Goal: Navigation & Orientation: Find specific page/section

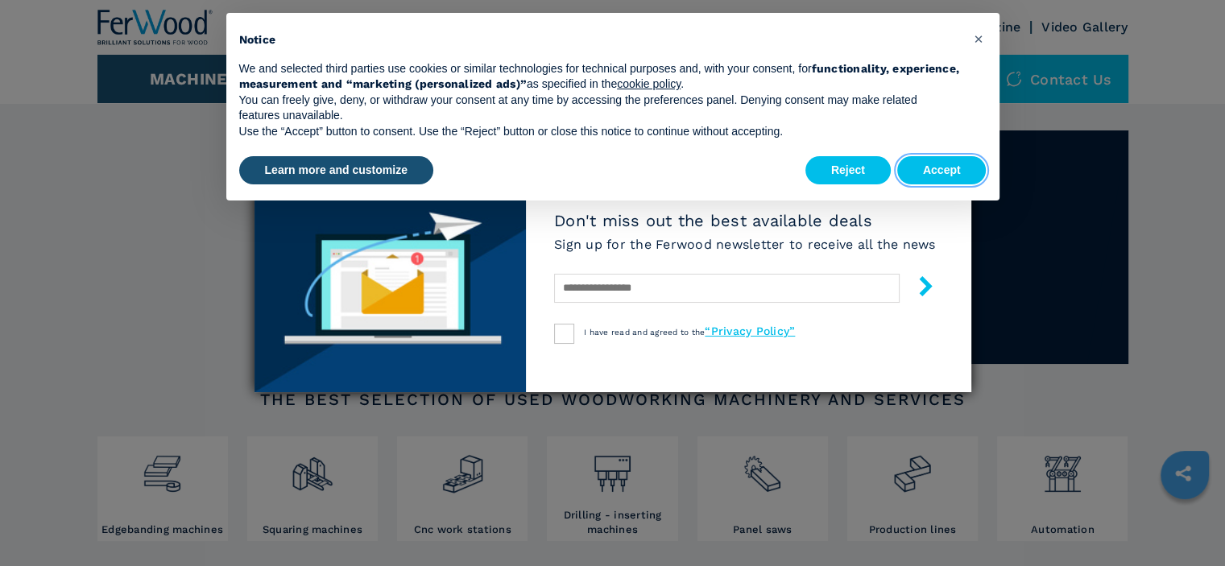
click at [945, 170] on button "Accept" at bounding box center [941, 170] width 89 height 29
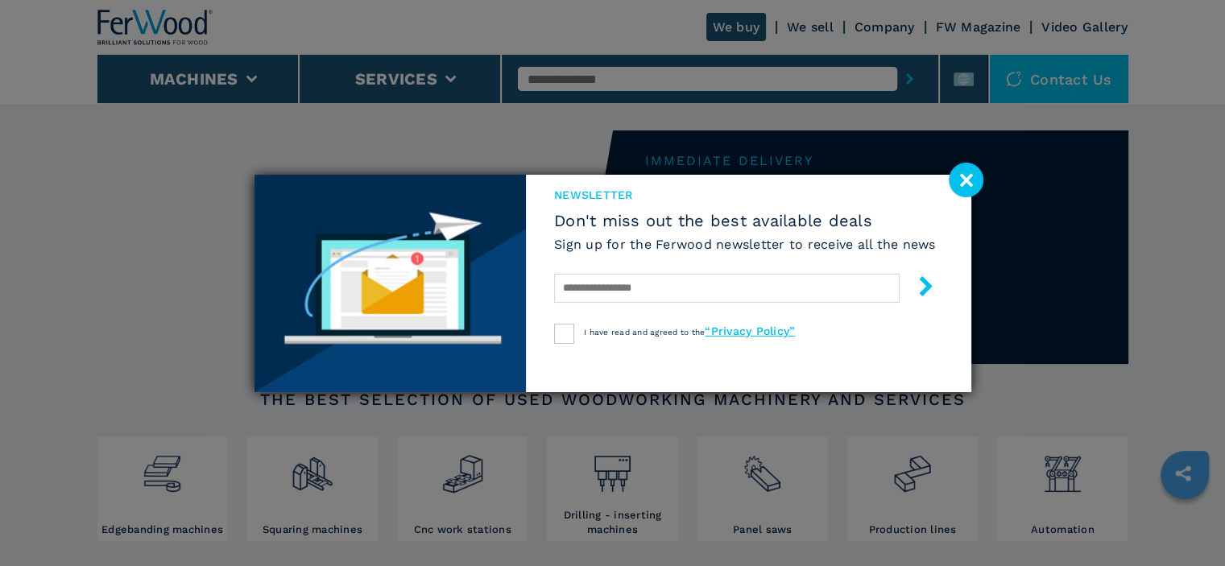
click at [968, 179] on image at bounding box center [966, 180] width 35 height 35
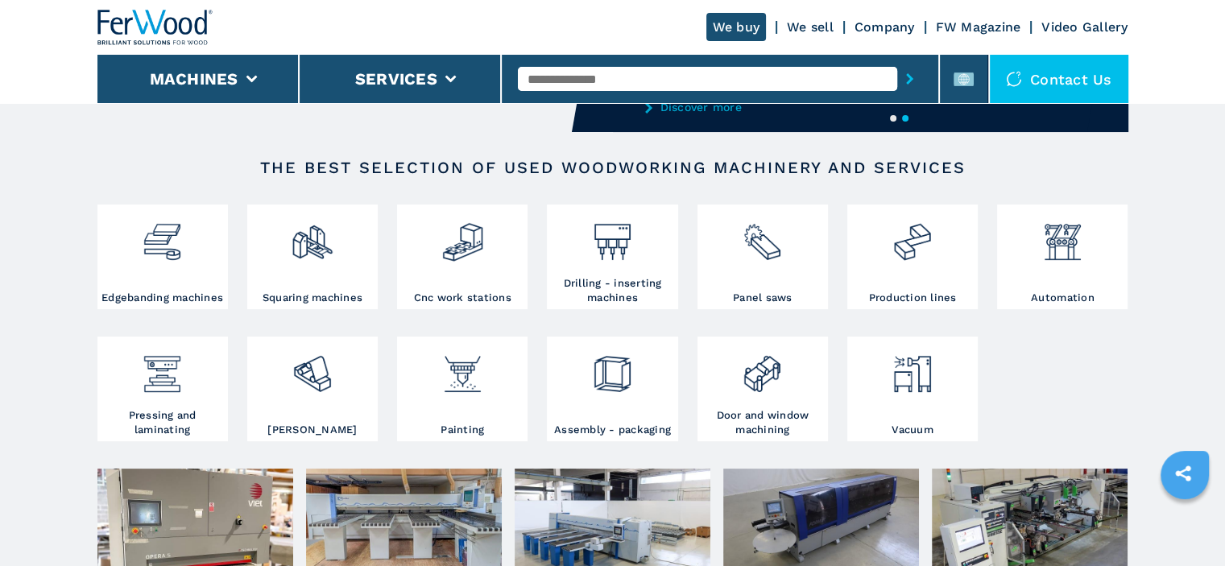
scroll to position [232, 0]
click at [615, 241] on img at bounding box center [612, 236] width 43 height 55
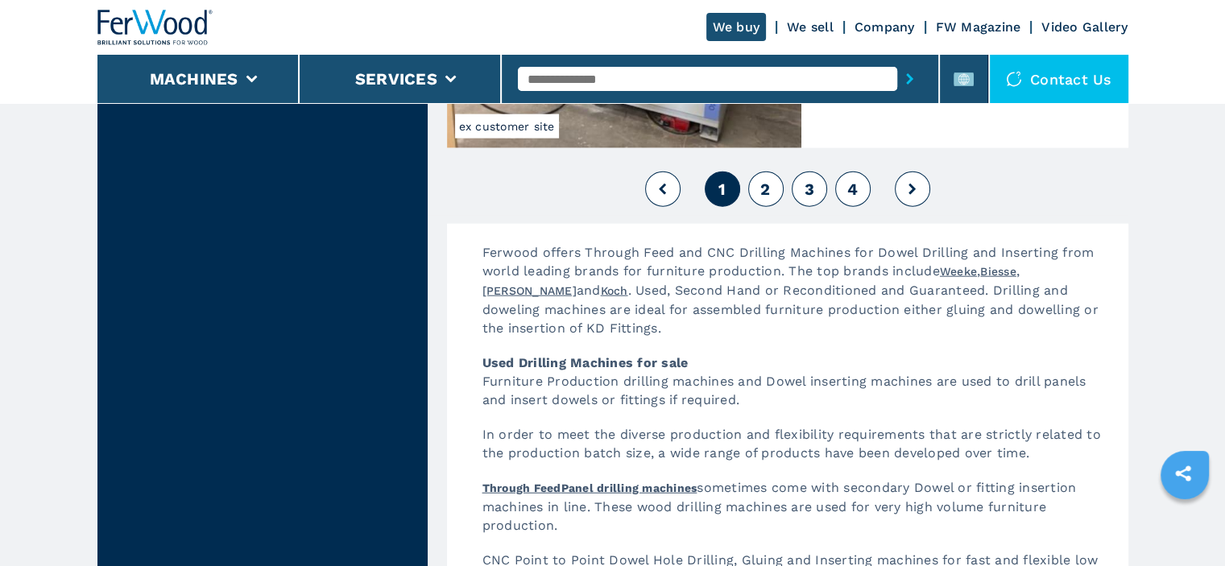
scroll to position [3846, 0]
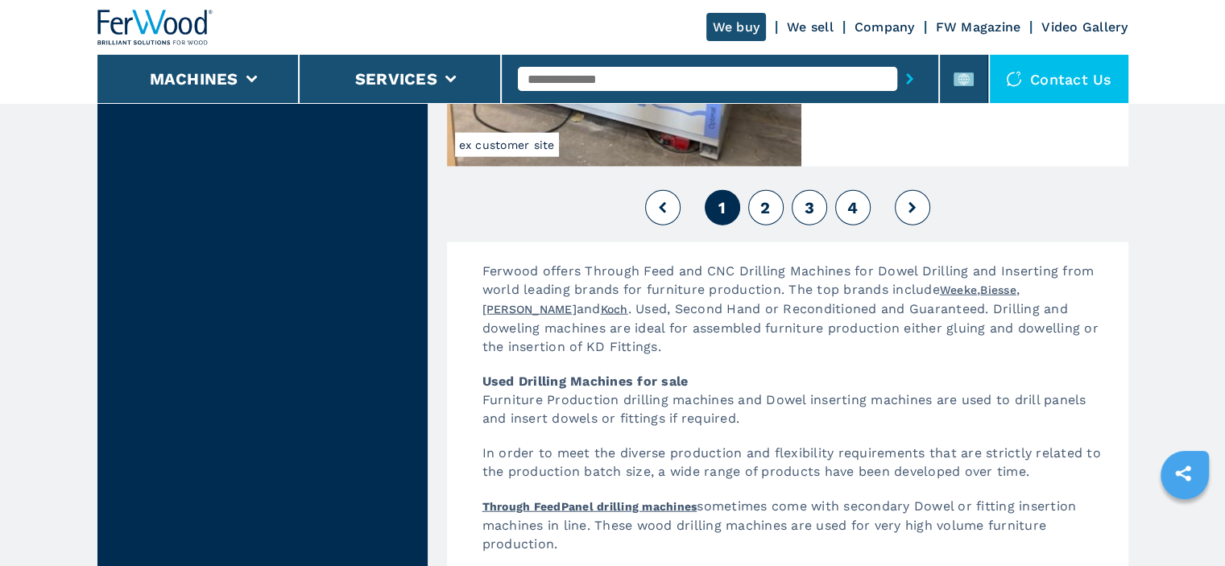
click at [772, 209] on button "2" at bounding box center [765, 207] width 35 height 35
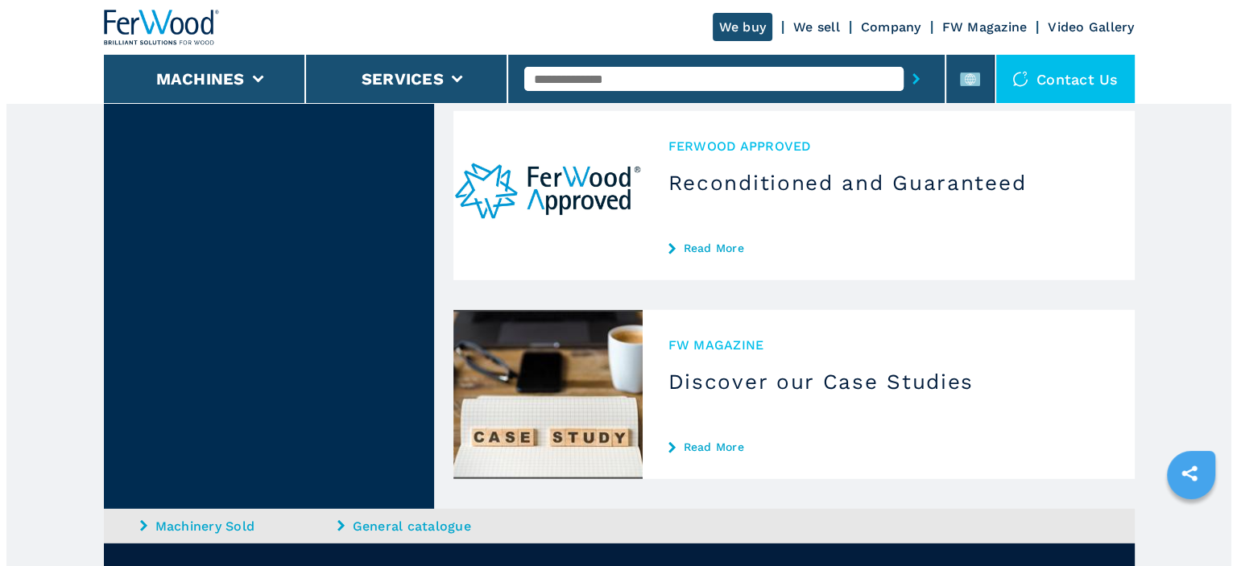
scroll to position [4588, 0]
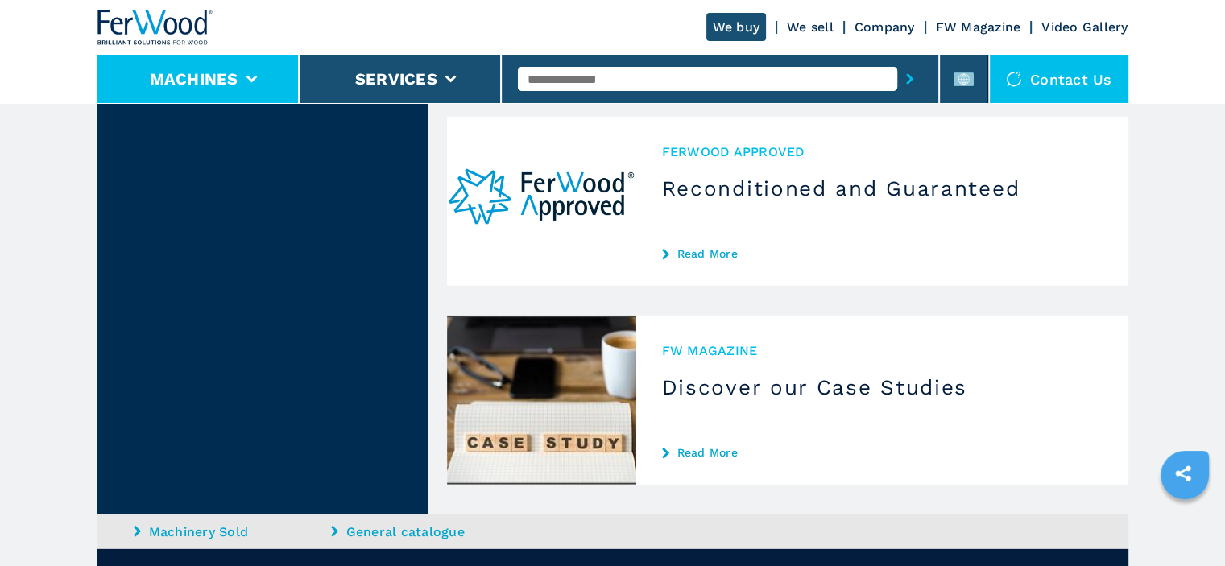
click at [219, 70] on button "Machines" at bounding box center [194, 78] width 89 height 19
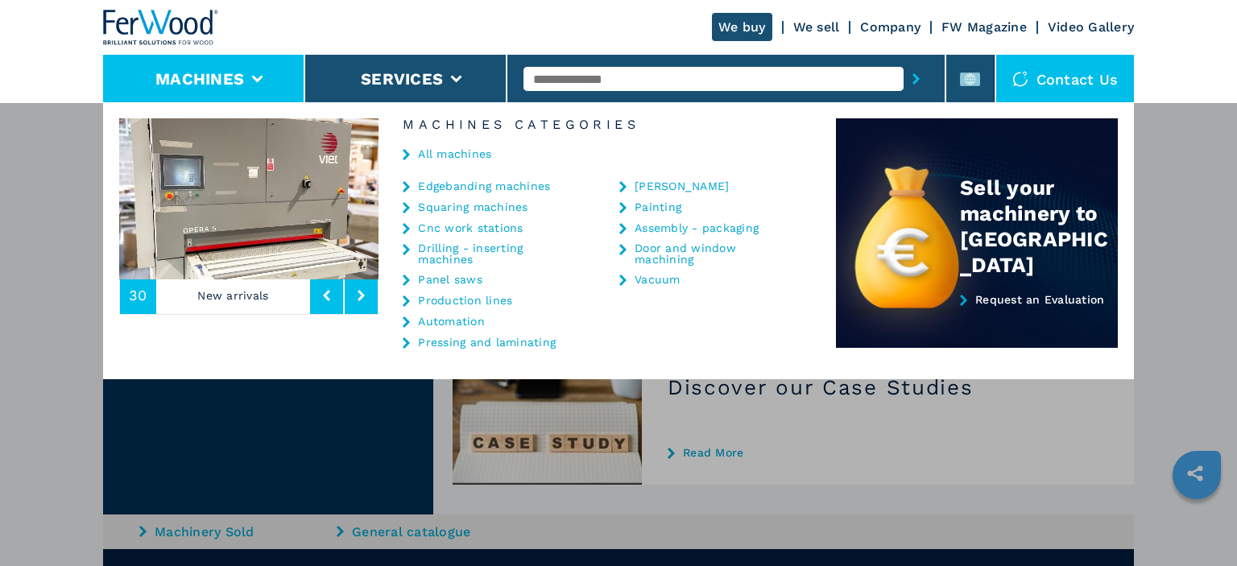
click at [469, 209] on link "Squaring machines" at bounding box center [473, 206] width 110 height 11
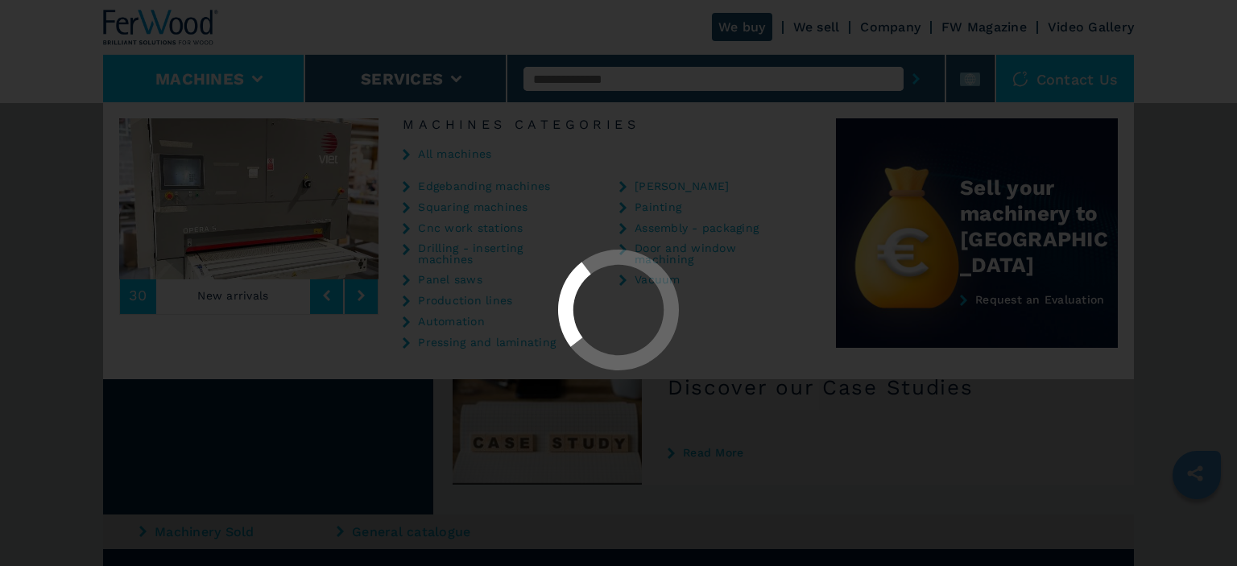
select select "**********"
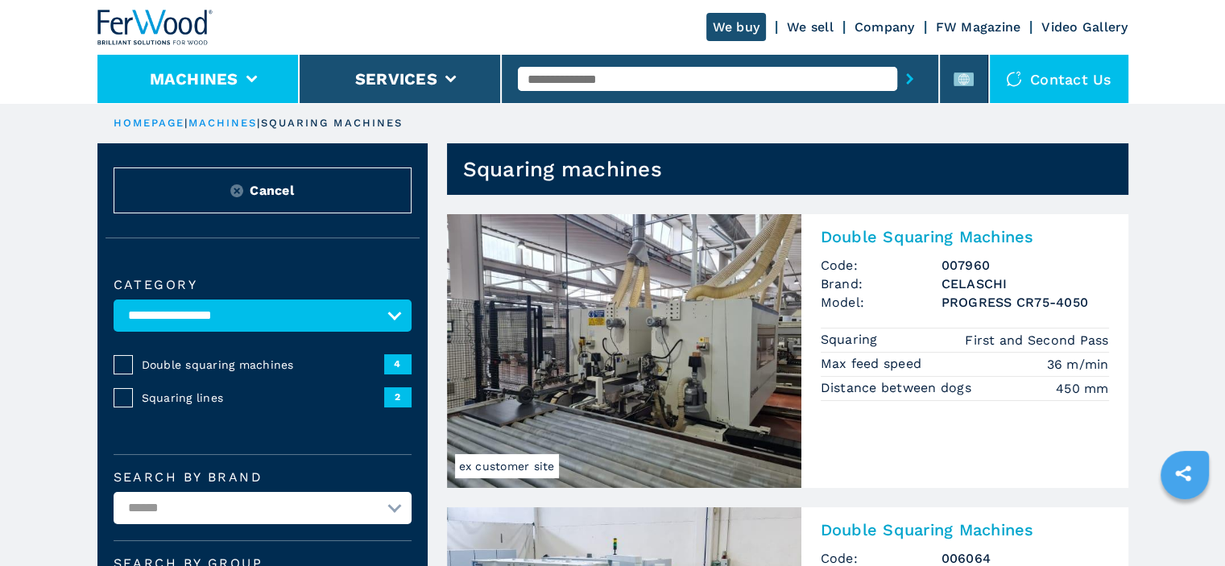
click at [238, 82] on li "Machines" at bounding box center [198, 79] width 202 height 48
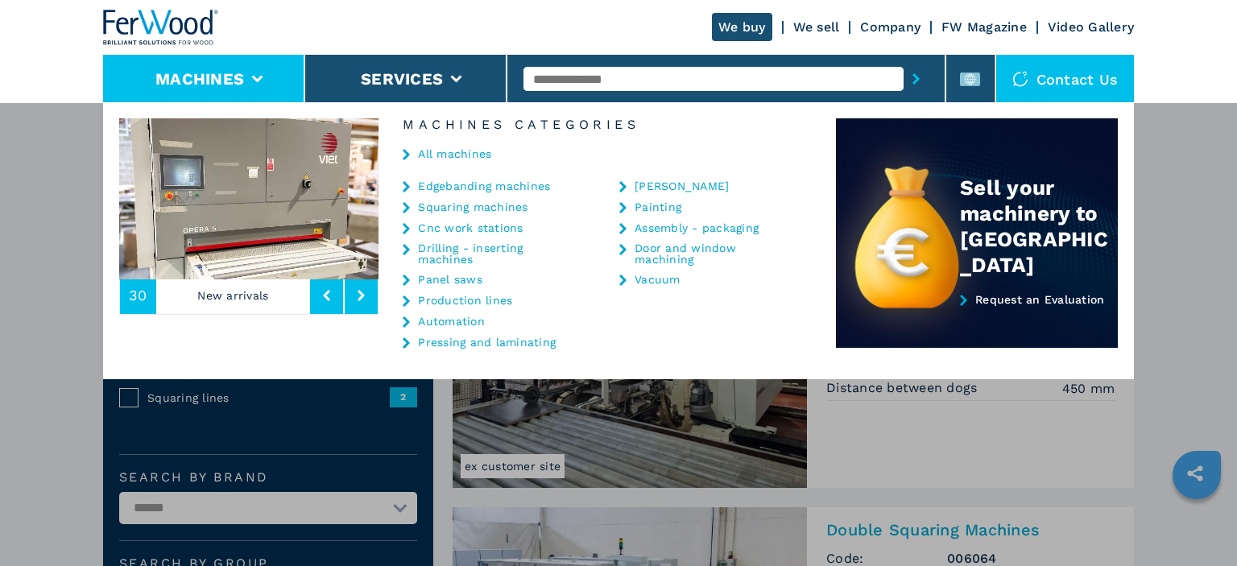
drag, startPoint x: 424, startPoint y: 79, endPoint x: 529, endPoint y: -46, distance: 163.5
click at [529, 0] on html "Click to toggle menu We buy We sell Company FW Magazine Video Gallery Machines …" at bounding box center [618, 283] width 1237 height 566
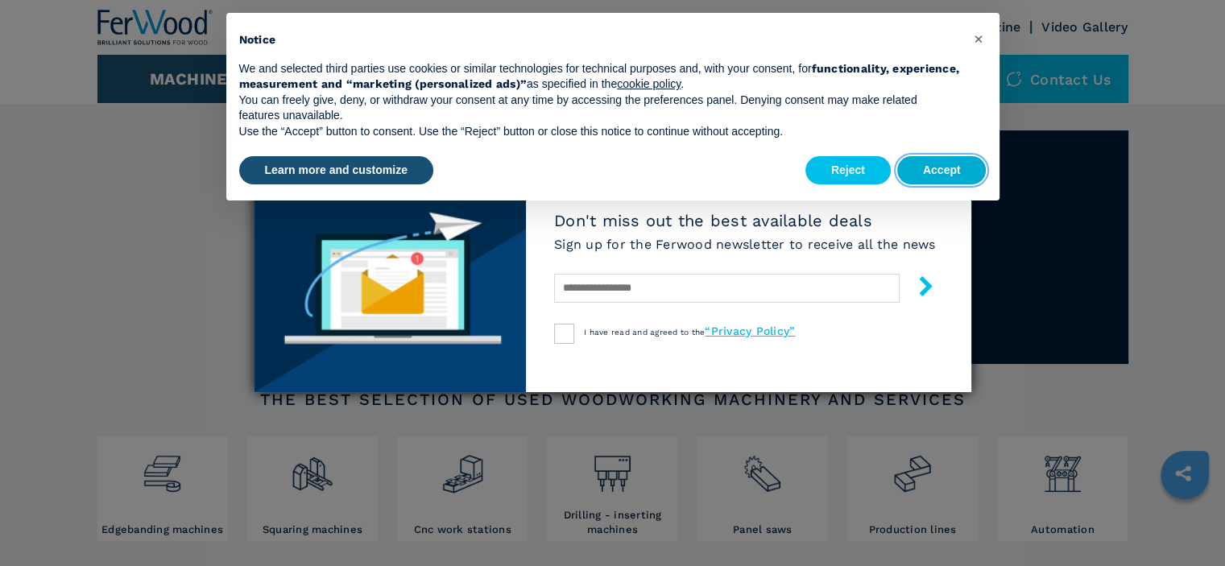
click at [929, 176] on button "Accept" at bounding box center [941, 170] width 89 height 29
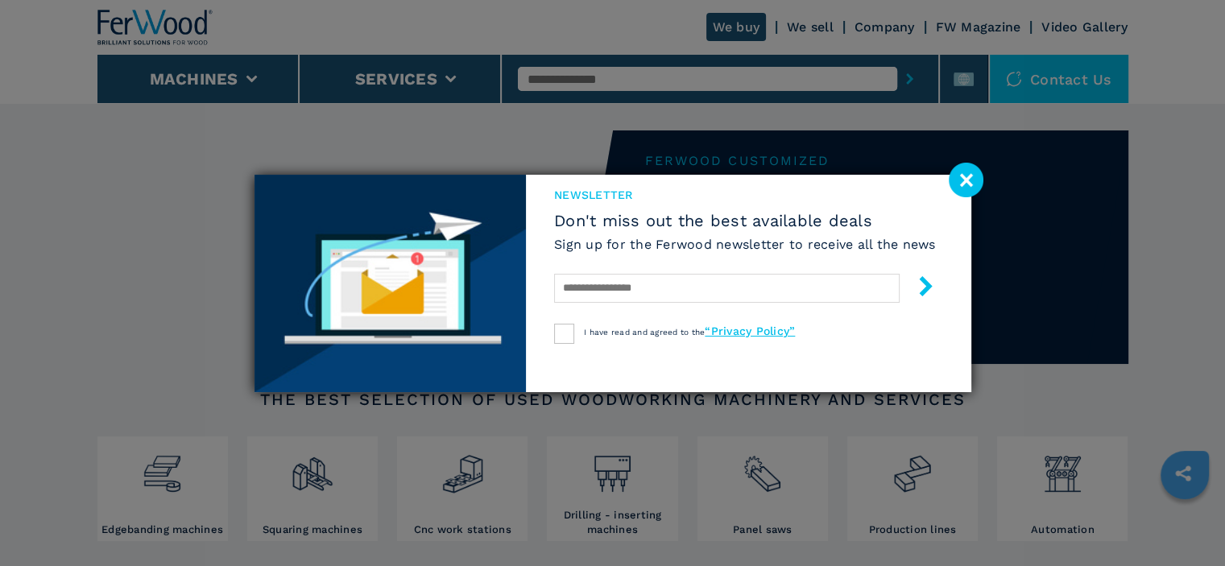
click at [963, 176] on image at bounding box center [966, 180] width 35 height 35
